Goal: Task Accomplishment & Management: Manage account settings

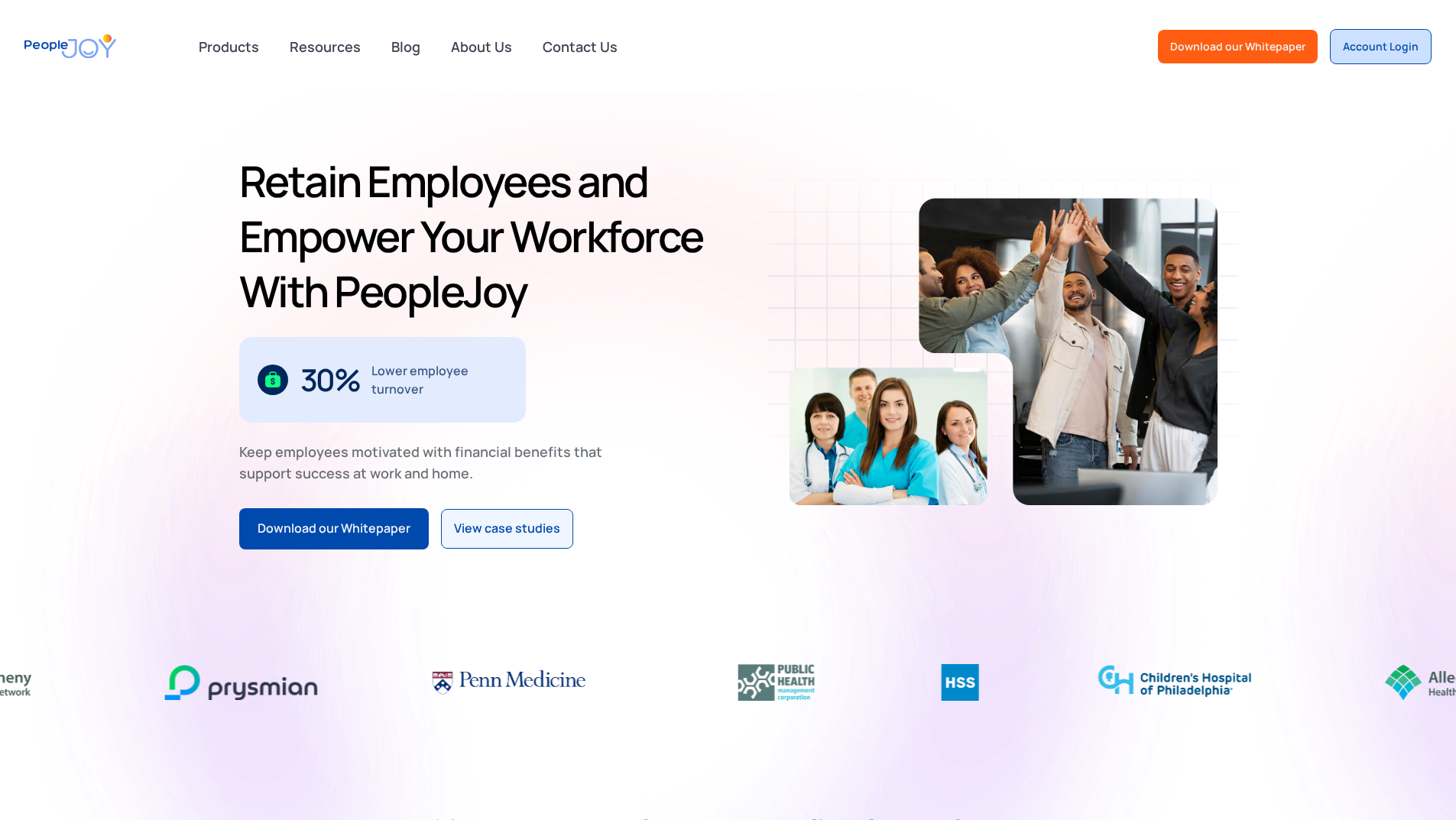
click at [1365, 43] on div "Account Login" at bounding box center [1380, 47] width 76 height 15
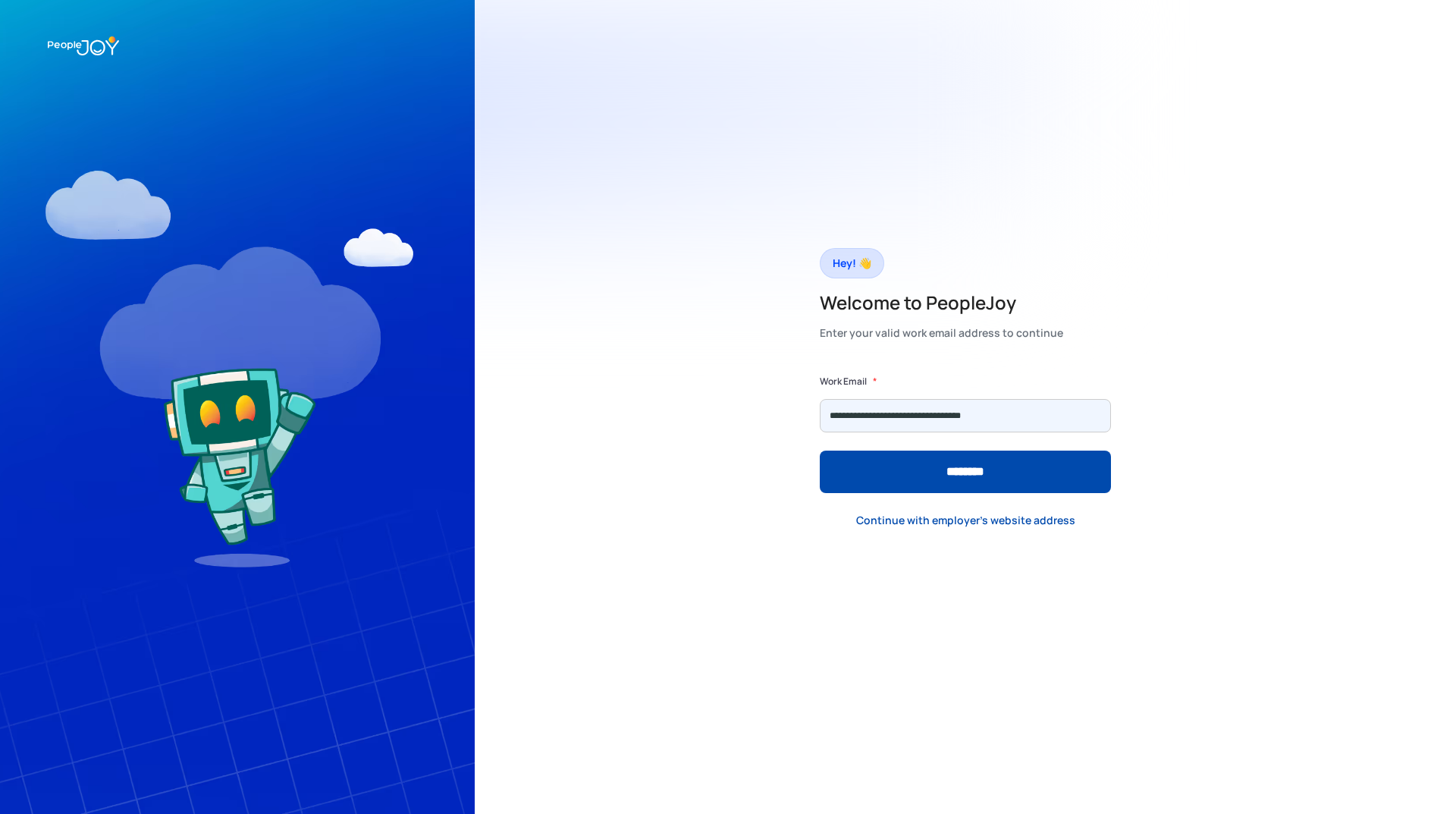
type input "**********"
click at [820, 450] on input "********" at bounding box center [965, 471] width 291 height 42
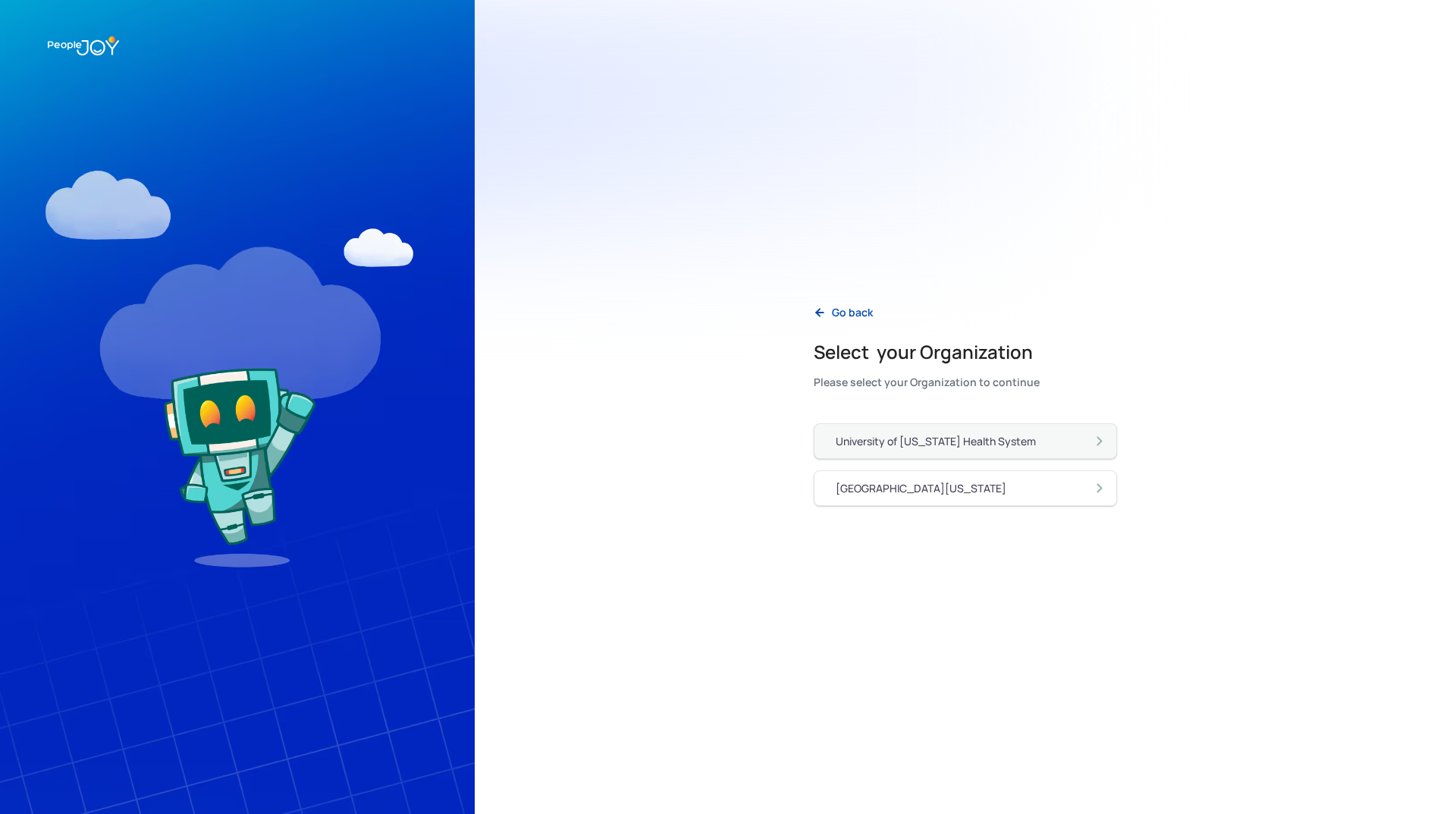
click at [946, 441] on div "University of [US_STATE] Health System" at bounding box center [937, 441] width 200 height 15
